Goal: Book appointment/travel/reservation

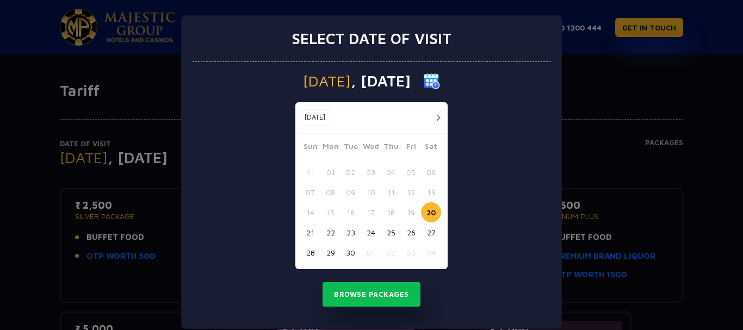
click at [453, 170] on div "[DATE] [DATE] [DATE] Sun Mon Tue Wed Thu Fri Sat 31 01 02 03 04 05 06 07 08 09 …" at bounding box center [372, 195] width 358 height 267
click at [546, 32] on div "Select date of visit" at bounding box center [372, 39] width 358 height 46
click at [357, 300] on button "Browse Packages" at bounding box center [372, 294] width 98 height 25
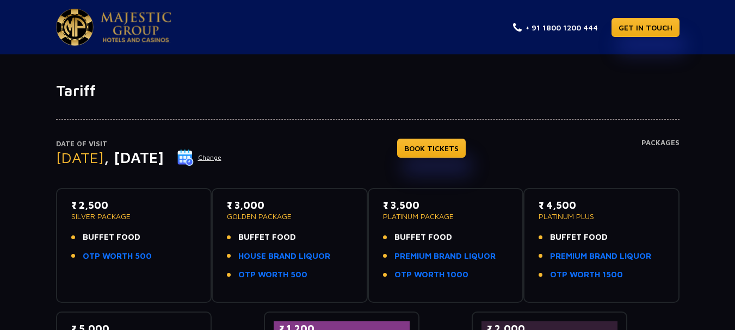
click at [84, 229] on div "₹ 2,500 SILVER PACKAGE BUFFET FOOD OTP WORTH 500" at bounding box center [134, 233] width 126 height 71
click at [91, 210] on p "₹ 2,500" at bounding box center [134, 205] width 126 height 15
drag, startPoint x: 73, startPoint y: 206, endPoint x: 152, endPoint y: 212, distance: 79.2
click at [152, 212] on p "₹ 2,500" at bounding box center [134, 205] width 126 height 15
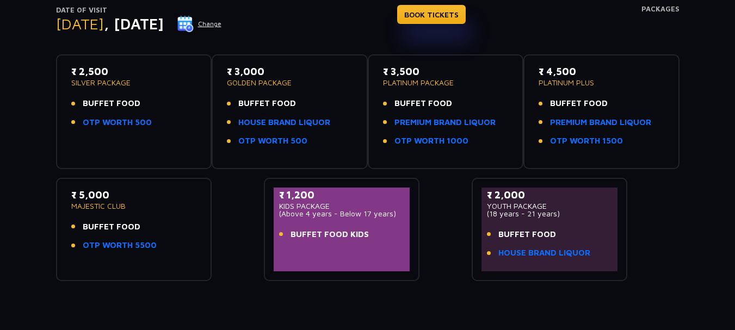
scroll to position [216, 0]
